Goal: Information Seeking & Learning: Learn about a topic

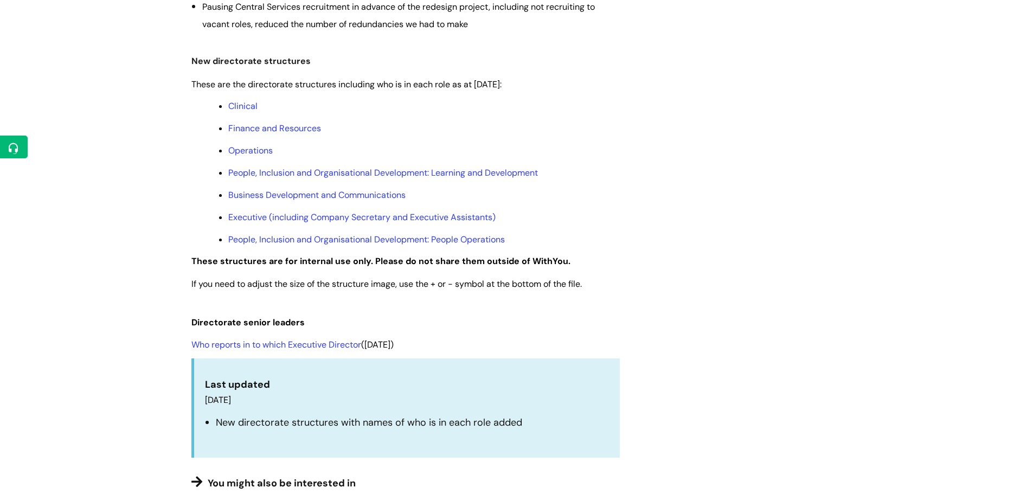
scroll to position [488, 0]
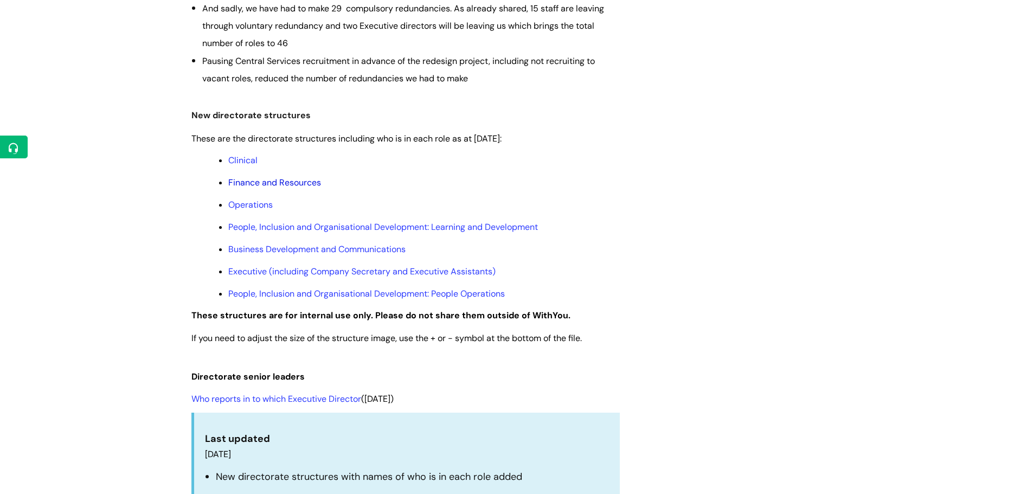
click at [241, 180] on link "Finance and Resources" at bounding box center [274, 182] width 93 height 11
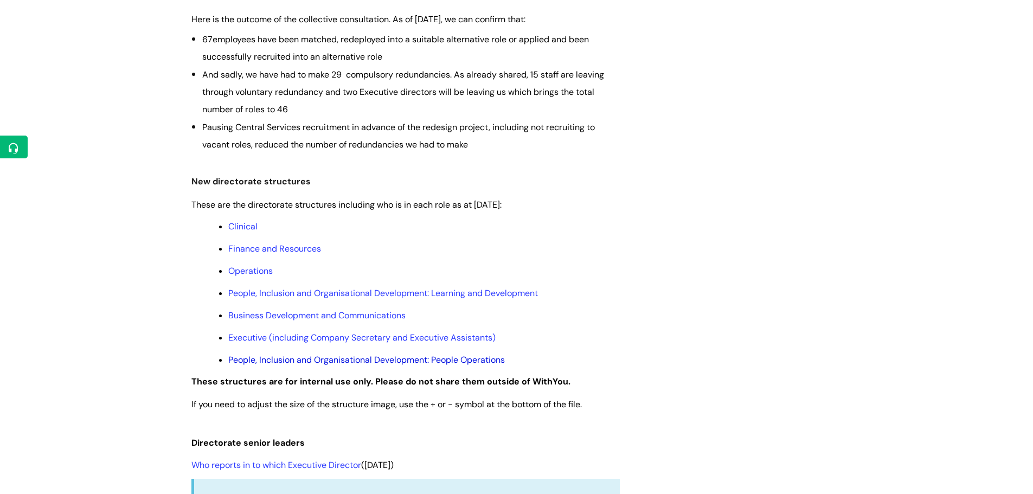
scroll to position [380, 0]
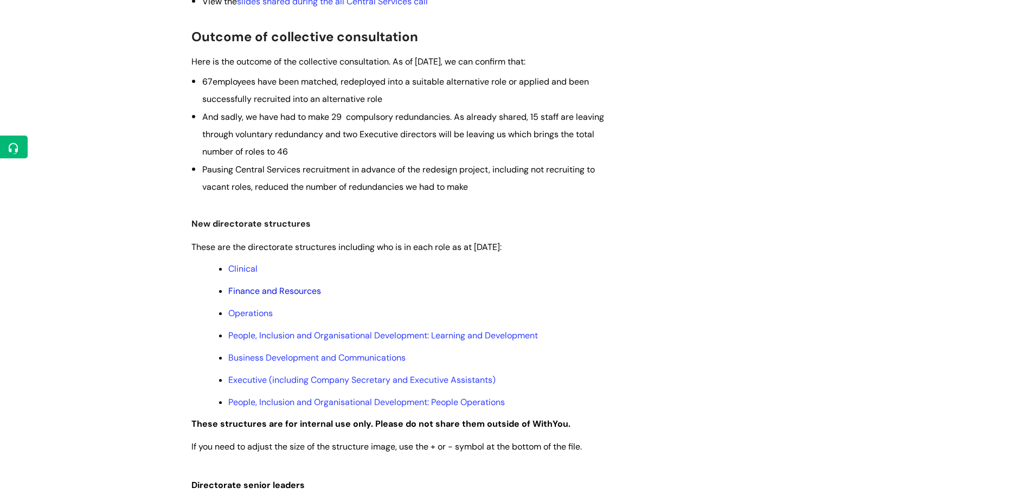
click at [287, 292] on link "Finance and Resources" at bounding box center [274, 290] width 93 height 11
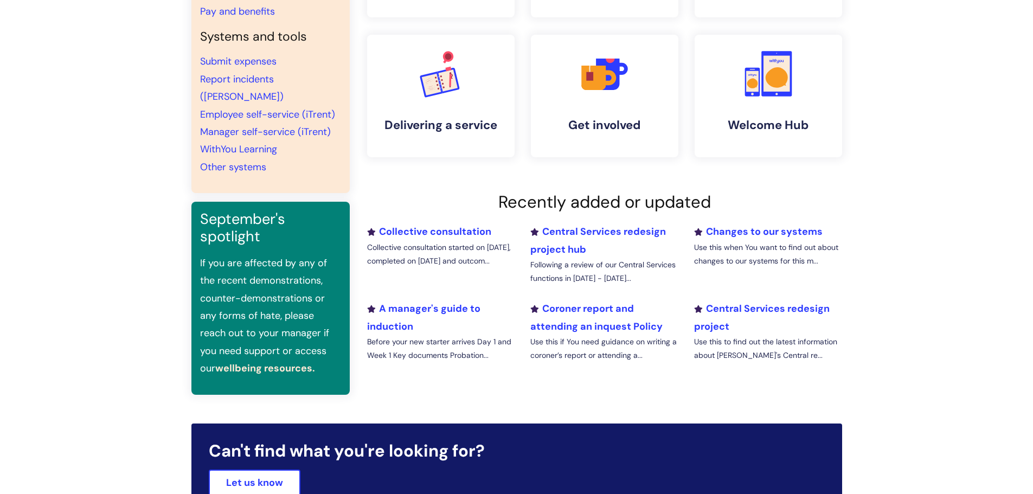
scroll to position [217, 0]
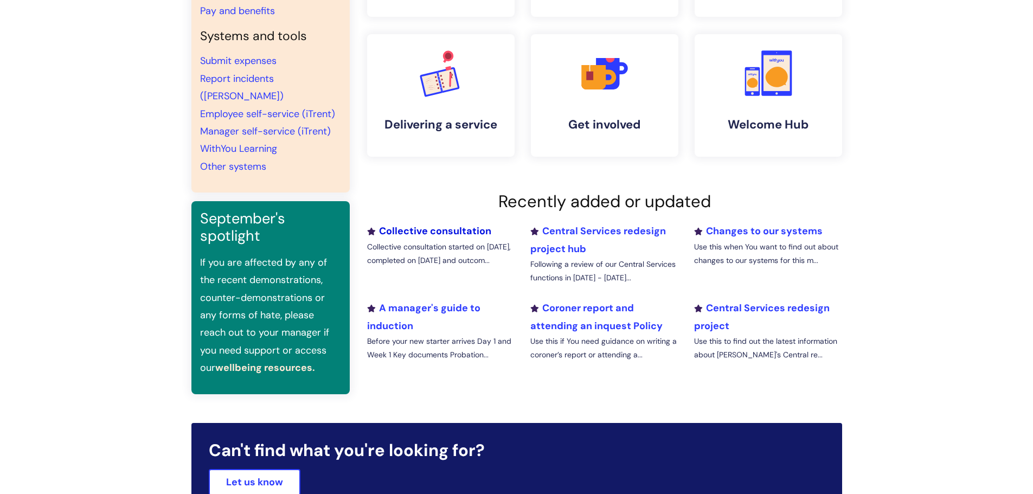
click at [413, 230] on link "Collective consultation" at bounding box center [429, 231] width 124 height 13
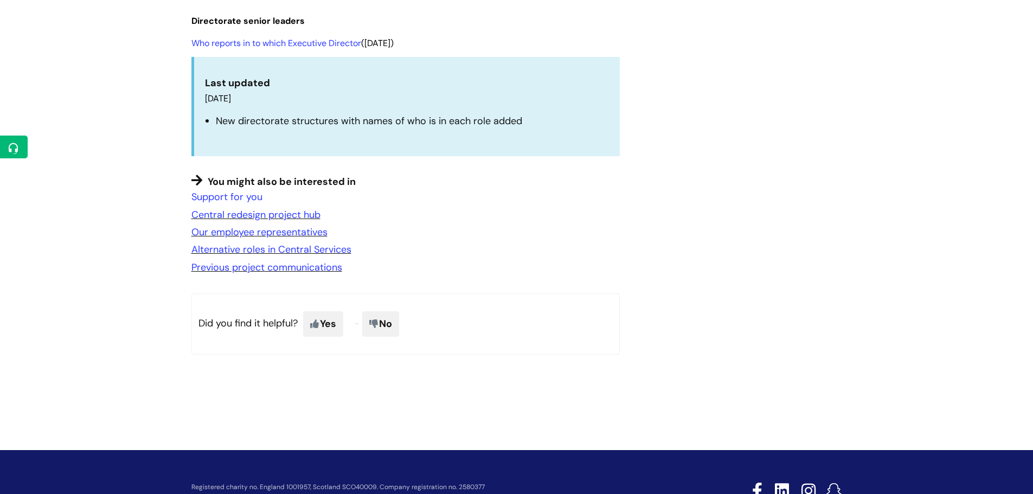
scroll to position [868, 0]
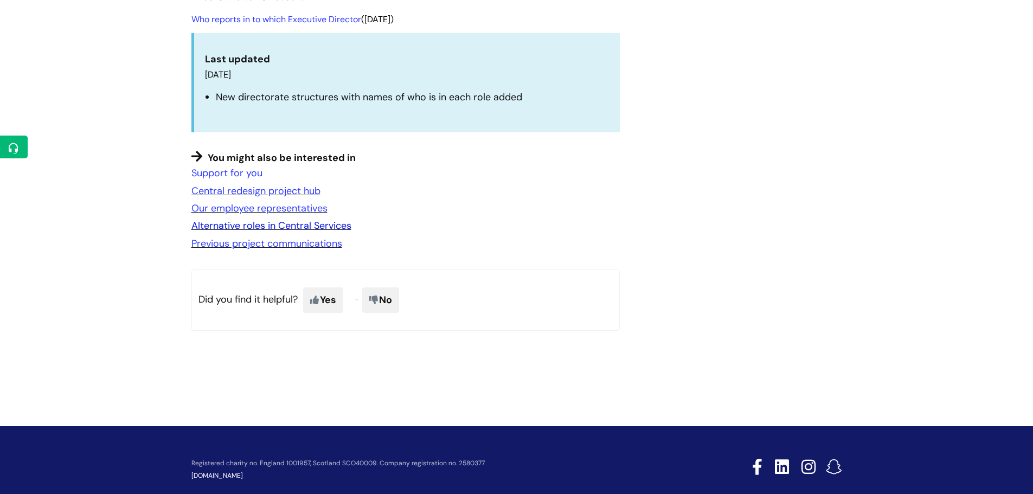
click at [277, 223] on link "Alternative roles in Central Services" at bounding box center [271, 225] width 160 height 13
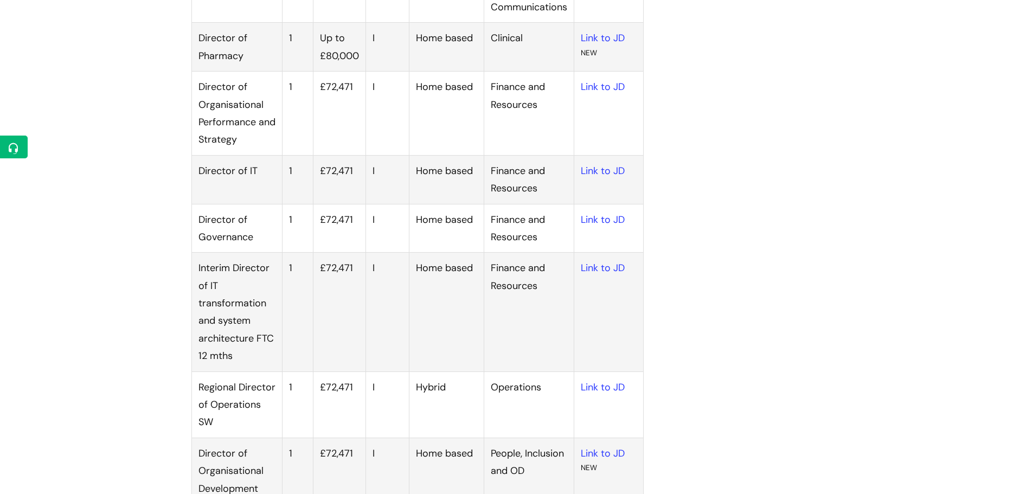
scroll to position [325, 0]
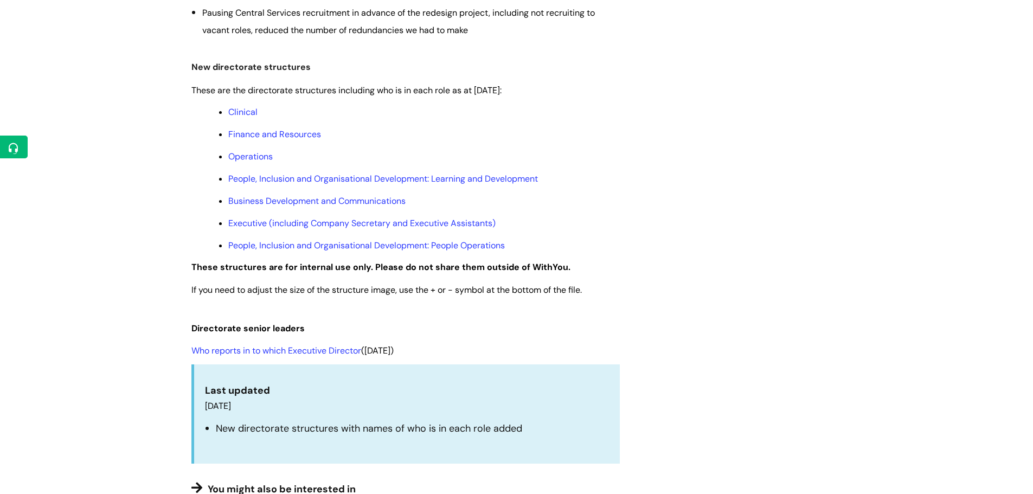
scroll to position [488, 0]
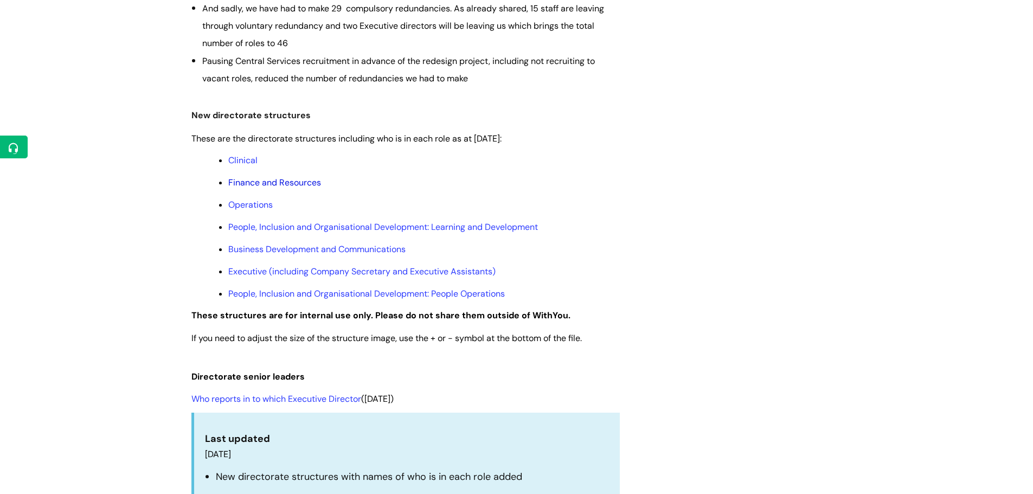
click at [250, 184] on link "Finance and Resources" at bounding box center [274, 182] width 93 height 11
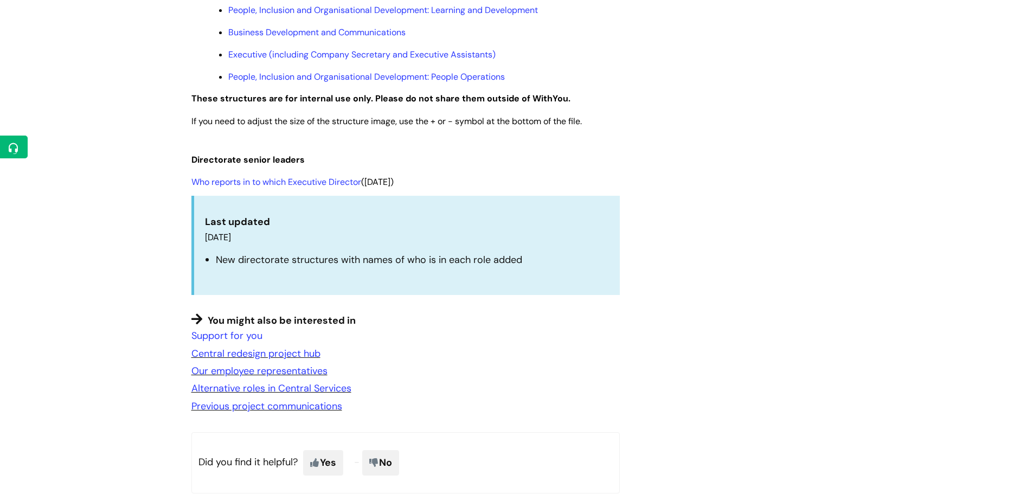
scroll to position [759, 0]
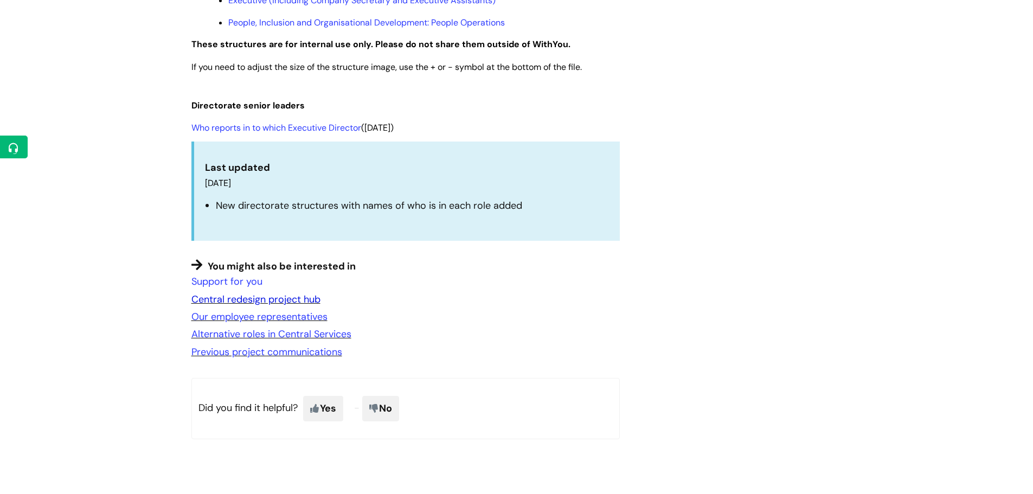
click at [248, 301] on link "Central redesign project hub" at bounding box center [255, 299] width 129 height 13
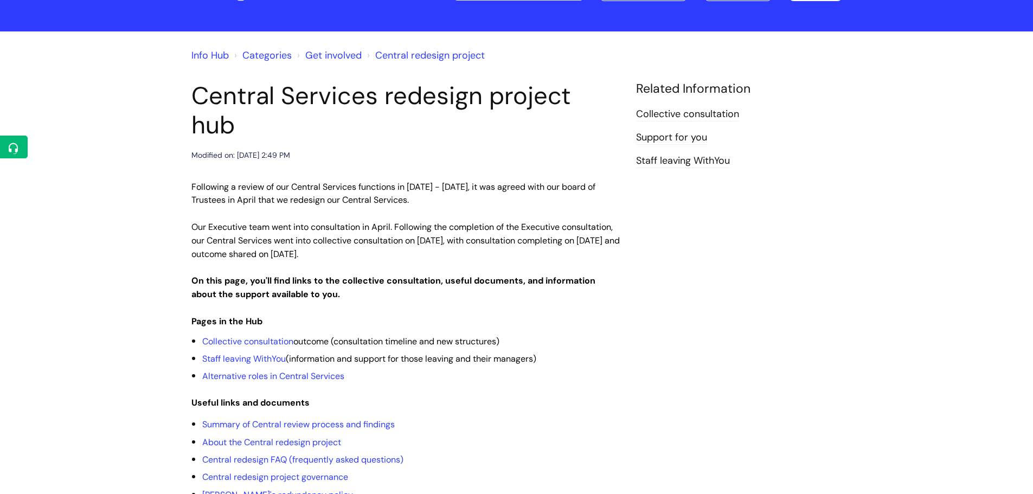
scroll to position [108, 0]
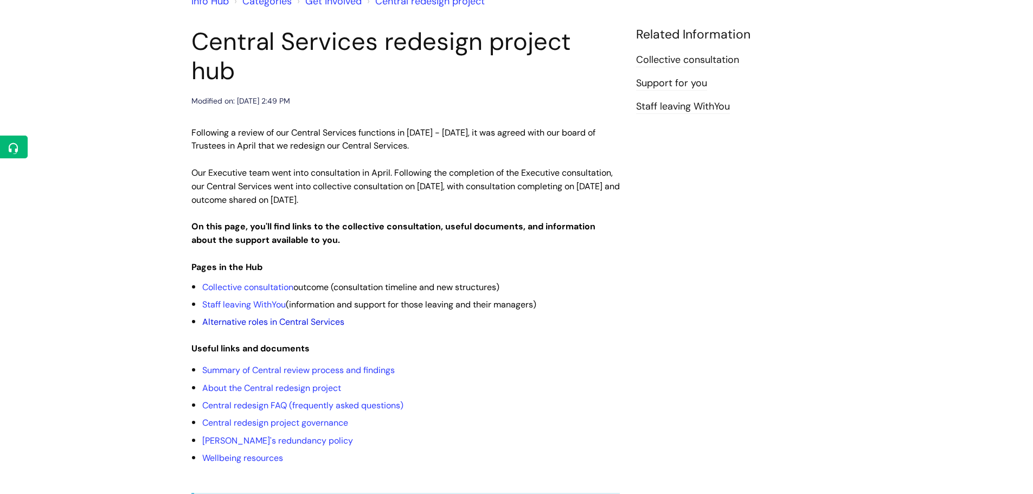
click at [235, 316] on link "Alternative roles in Central Services" at bounding box center [273, 321] width 142 height 11
